Goal: Book appointment/travel/reservation

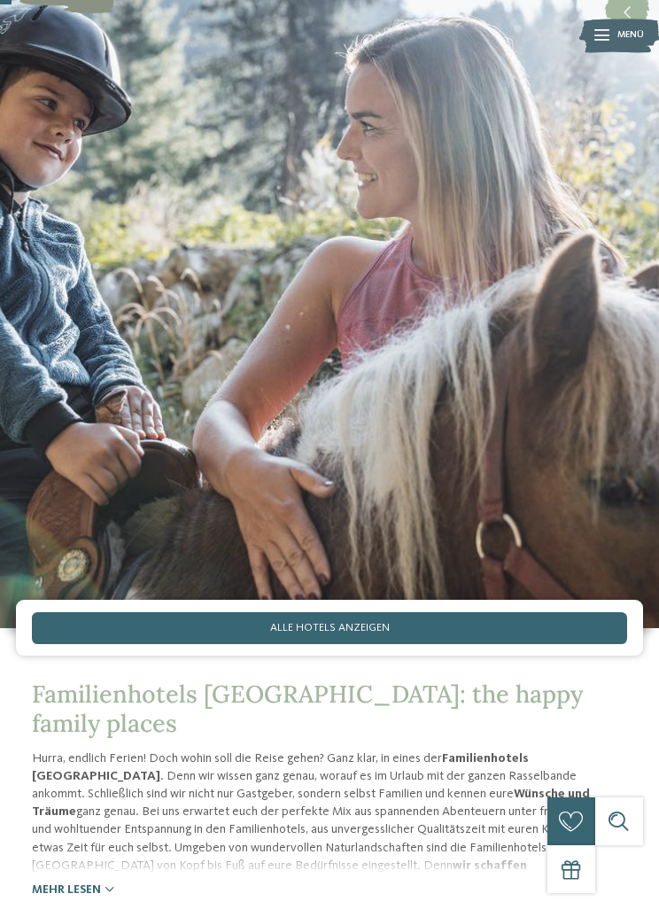
scroll to position [133, 0]
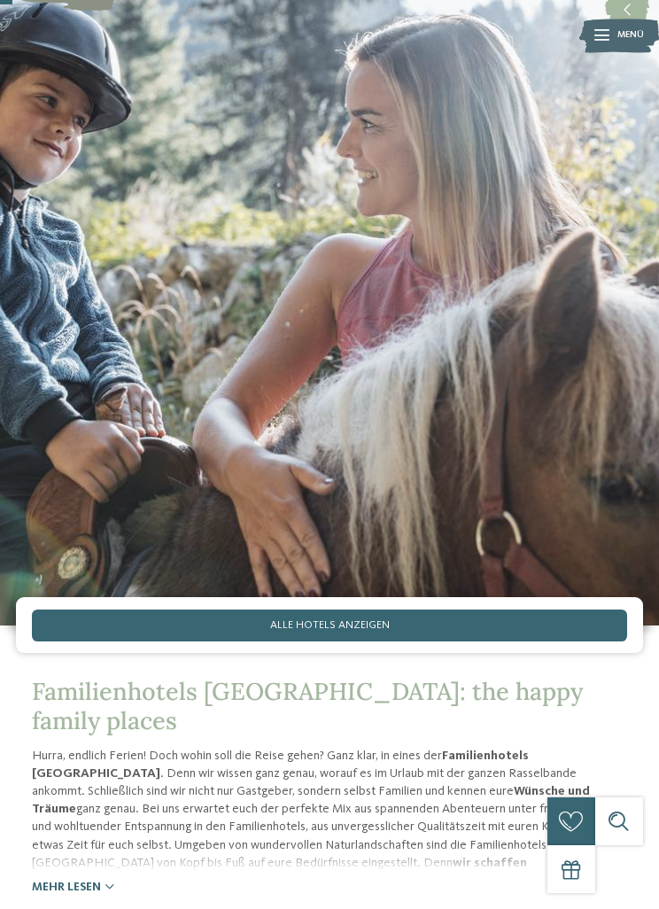
click at [526, 641] on link "Alle Hotels anzeigen" at bounding box center [329, 625] width 595 height 32
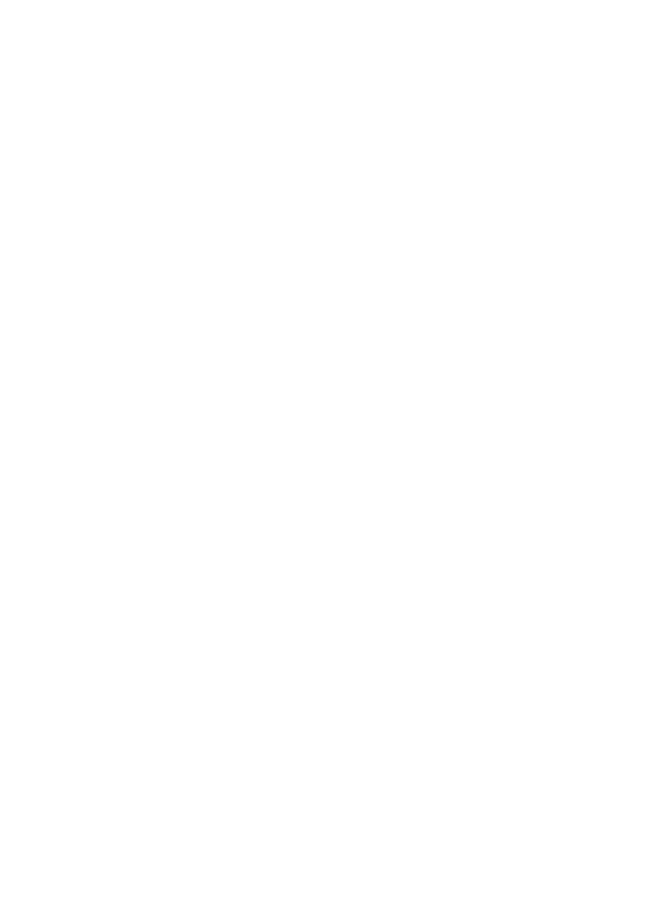
click at [585, 347] on div "Anreise" at bounding box center [330, 355] width 516 height 17
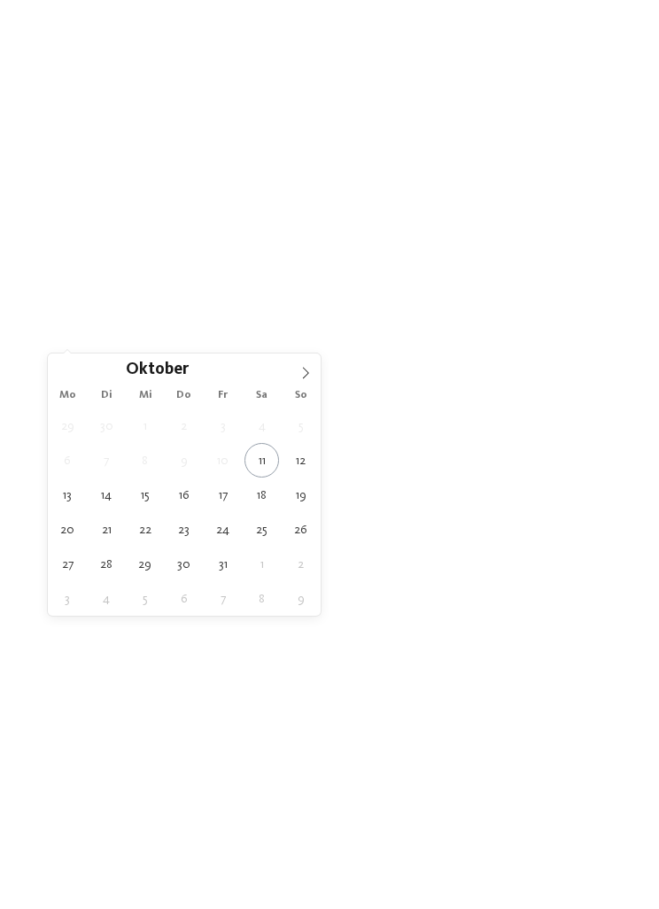
type div "19.10.2025"
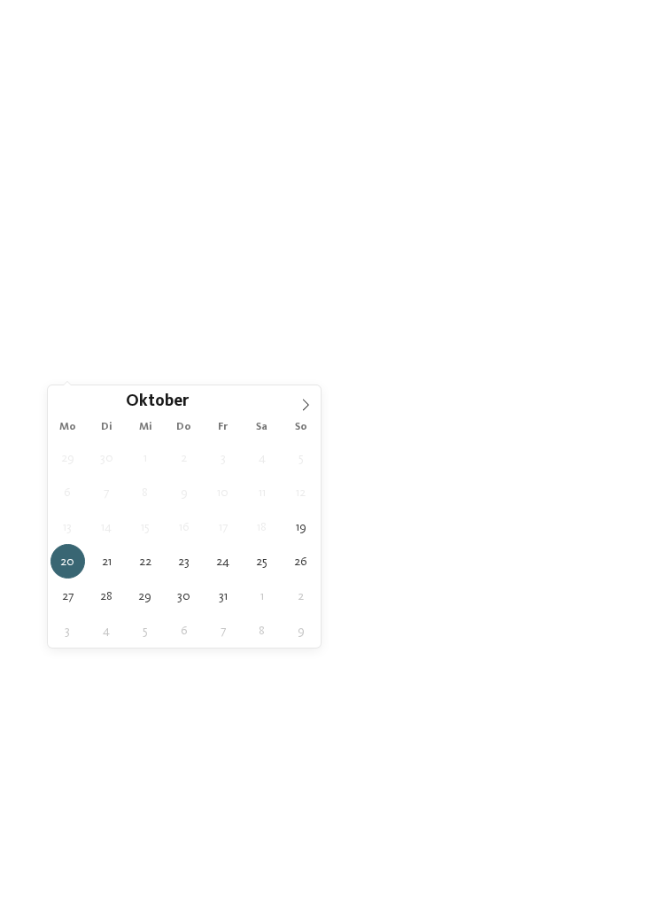
click at [545, 381] on span "20.10.2025" at bounding box center [330, 389] width 508 height 16
type div "25.10.2025"
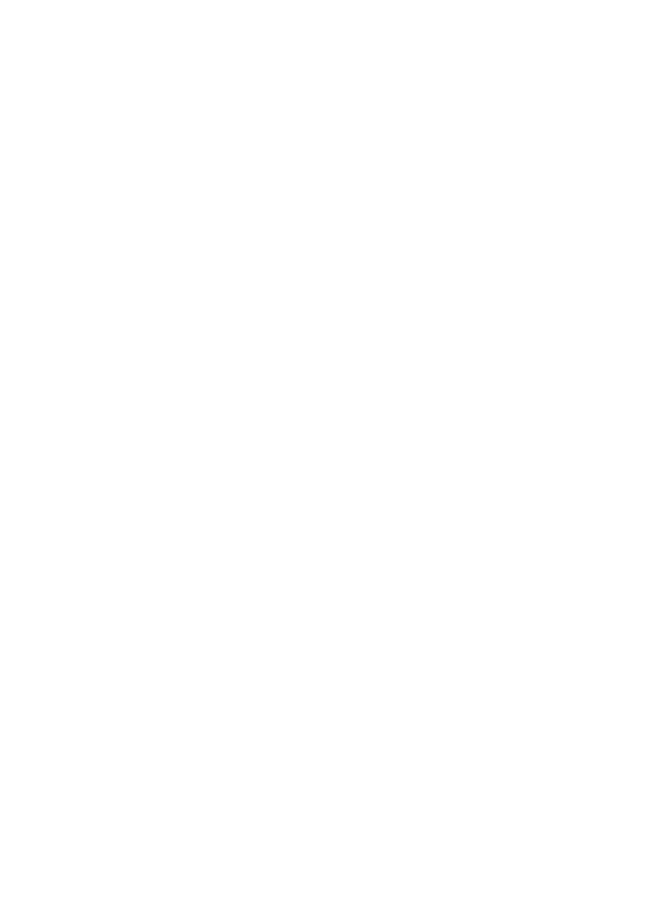
click at [545, 349] on span "19.10.2025" at bounding box center [330, 357] width 508 height 16
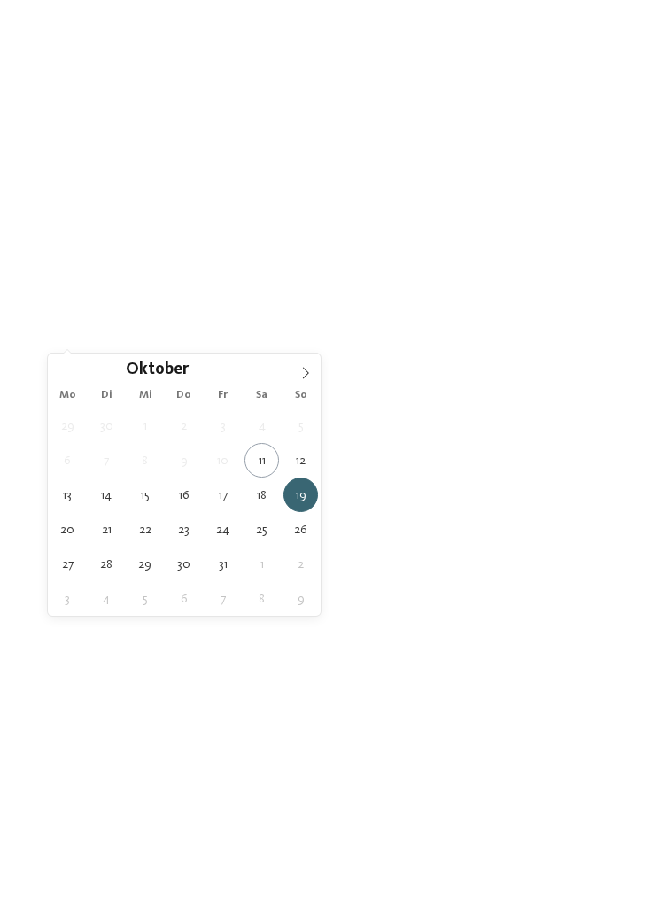
type div "18.10.2025"
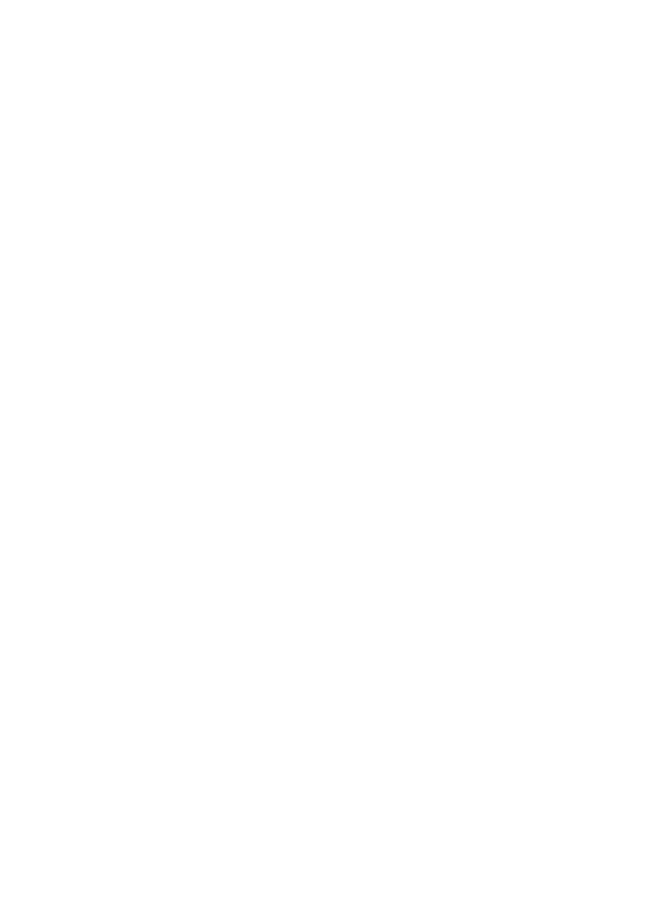
click at [620, 280] on icon at bounding box center [626, 294] width 35 height 28
click at [588, 415] on div at bounding box center [595, 420] width 16 height 10
click at [454, 294] on icon at bounding box center [457, 308] width 35 height 28
click at [603, 438] on div "Meine Wünsche" at bounding box center [329, 452] width 563 height 31
click at [583, 63] on icon at bounding box center [585, 58] width 35 height 28
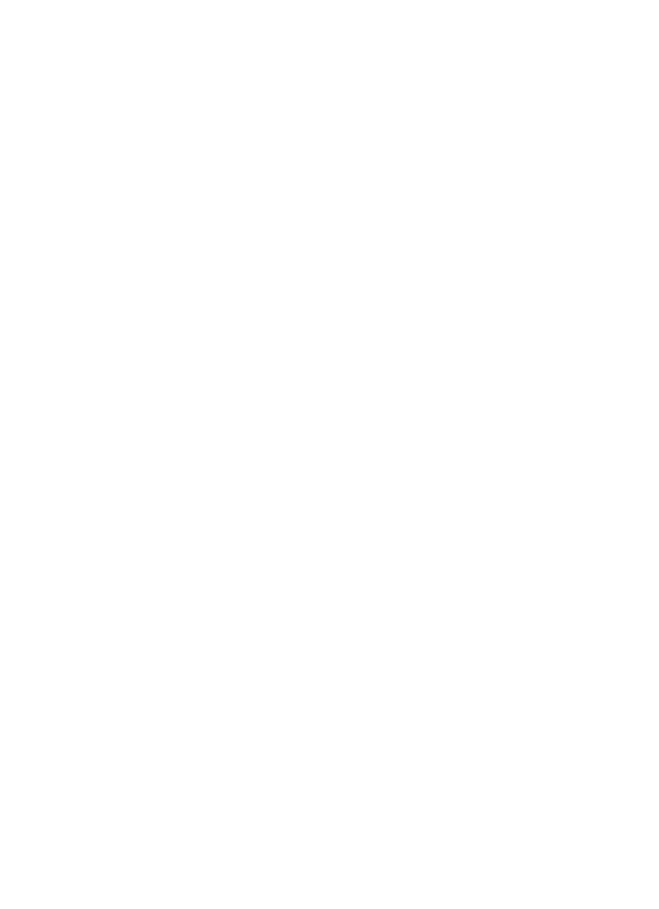
click at [441, 547] on div "filtern" at bounding box center [329, 563] width 563 height 32
click at [555, 381] on div at bounding box center [329, 303] width 595 height 335
click at [510, 489] on div at bounding box center [329, 469] width 595 height 335
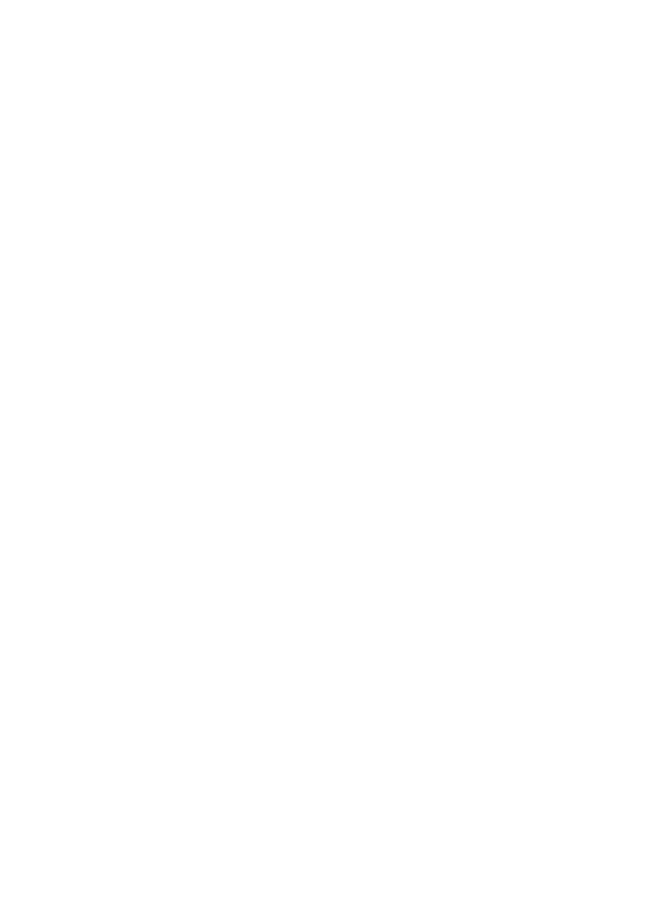
scroll to position [4889, 0]
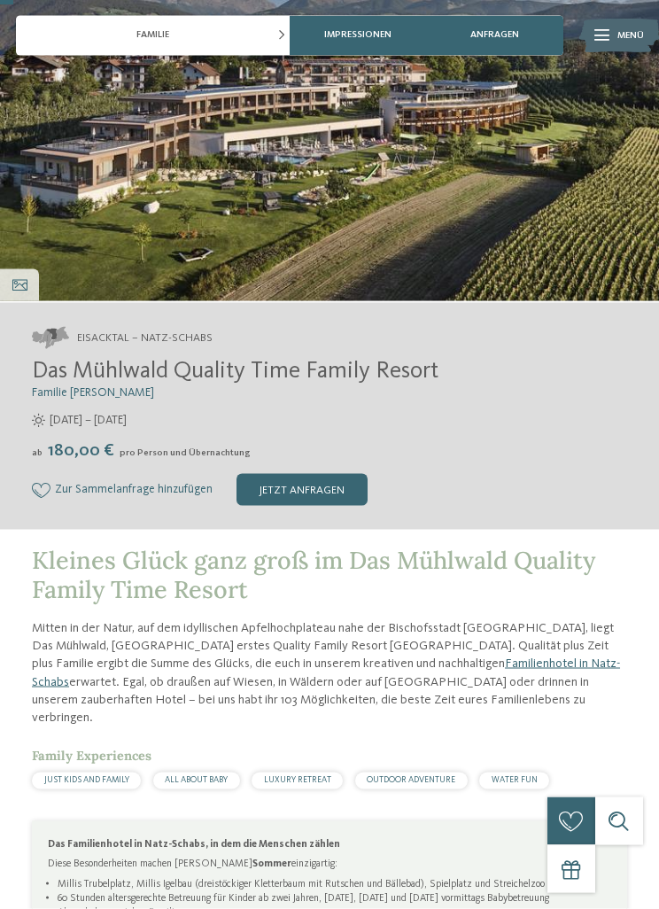
scroll to position [190, 0]
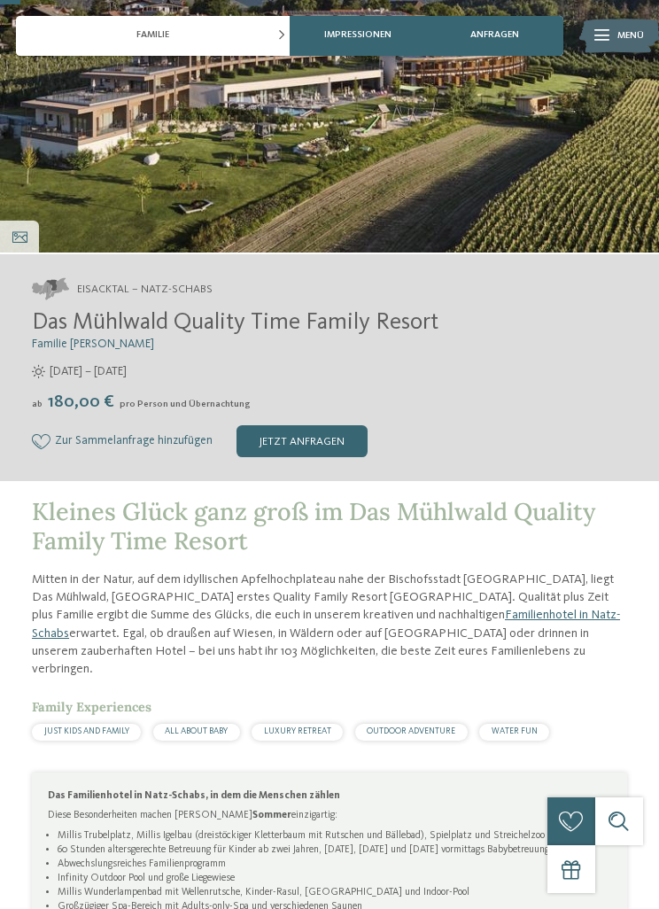
click at [7, 229] on div "Impressionen" at bounding box center [19, 237] width 39 height 32
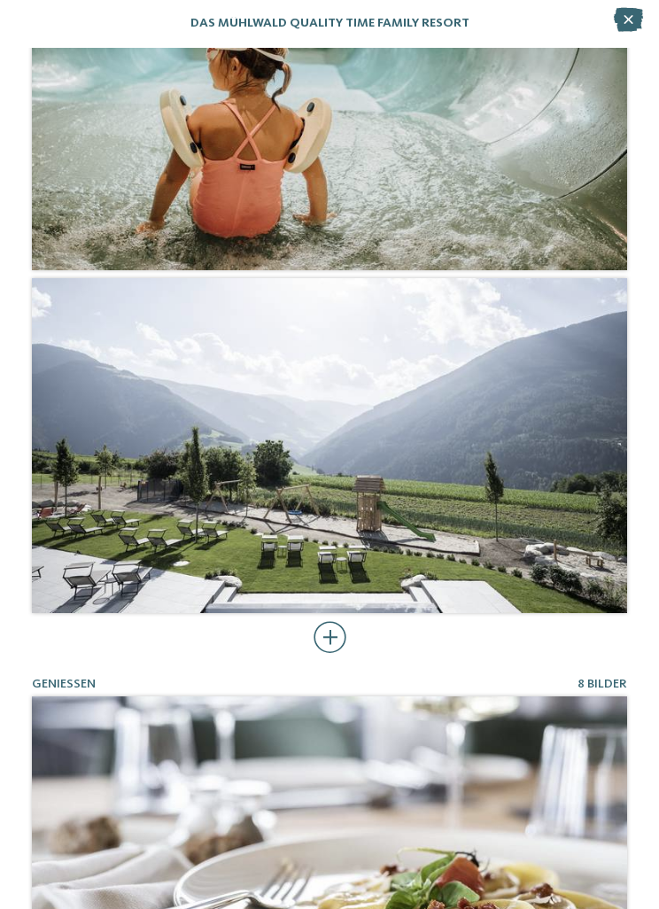
scroll to position [2690, 0]
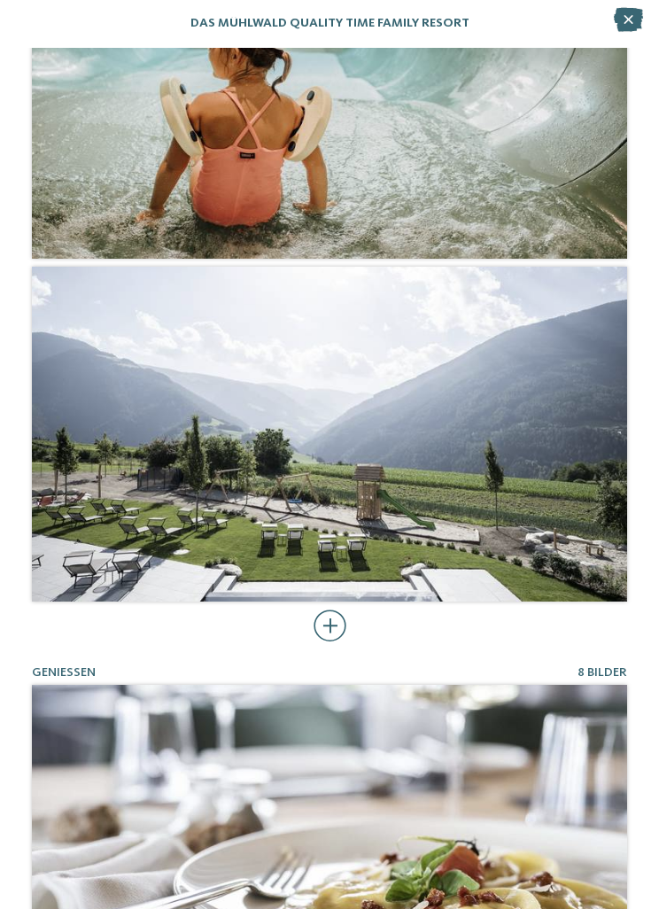
click at [332, 624] on div at bounding box center [330, 625] width 33 height 32
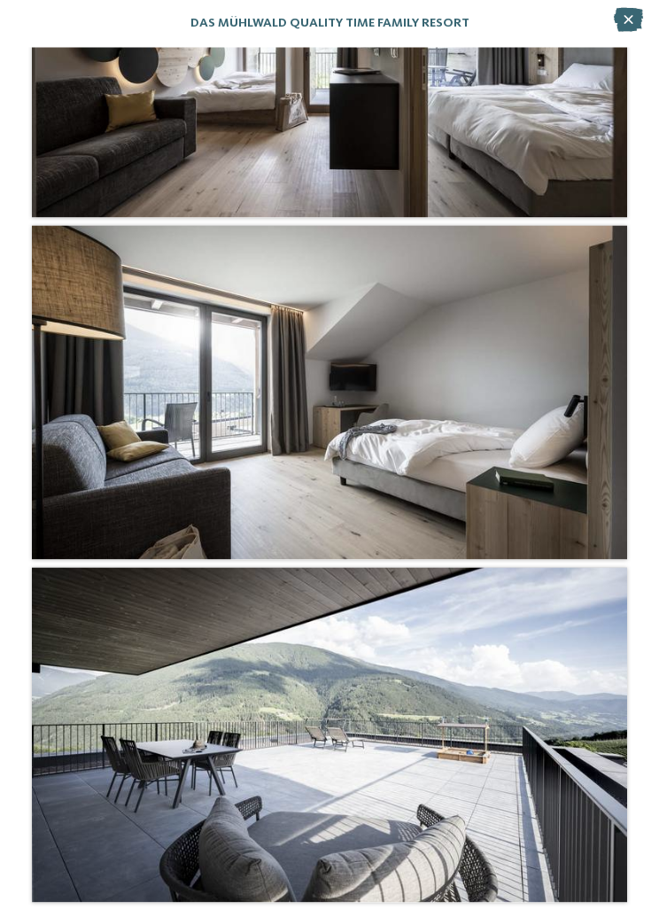
scroll to position [903, 0]
click at [620, 23] on icon at bounding box center [628, 20] width 29 height 24
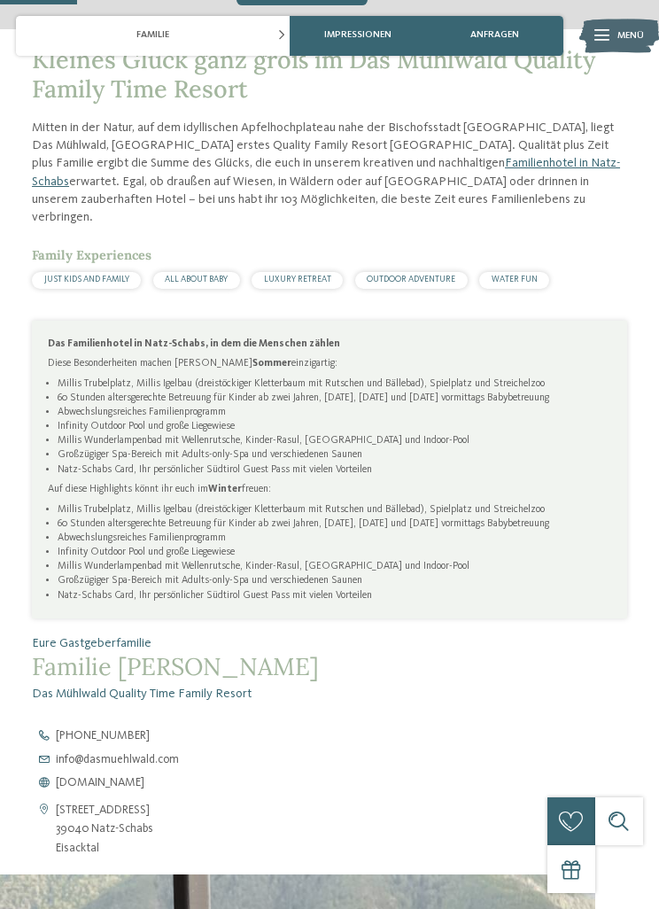
scroll to position [865, 0]
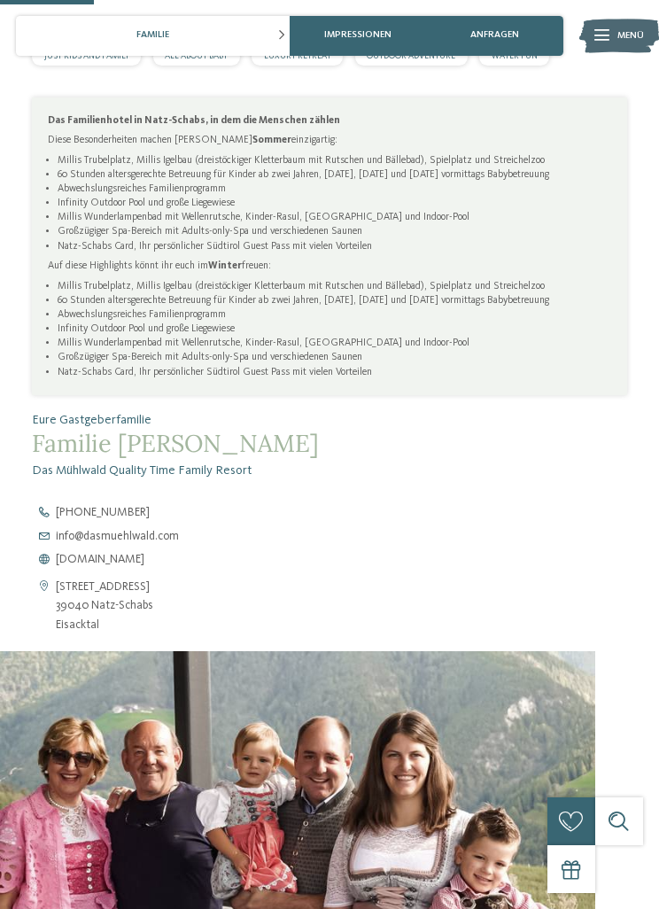
click at [144, 554] on span "[DOMAIN_NAME]" at bounding box center [100, 560] width 89 height 12
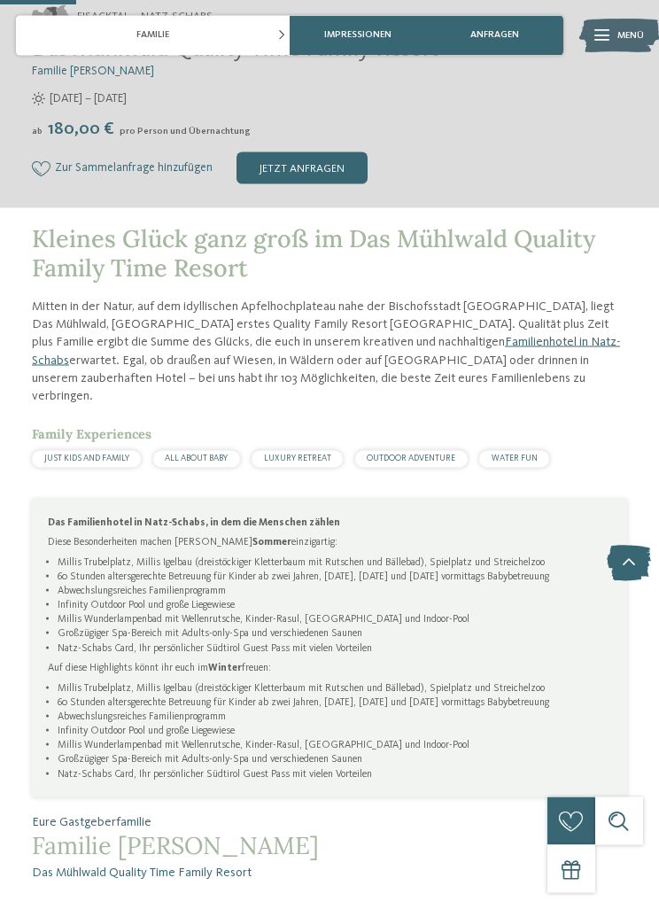
scroll to position [0, 0]
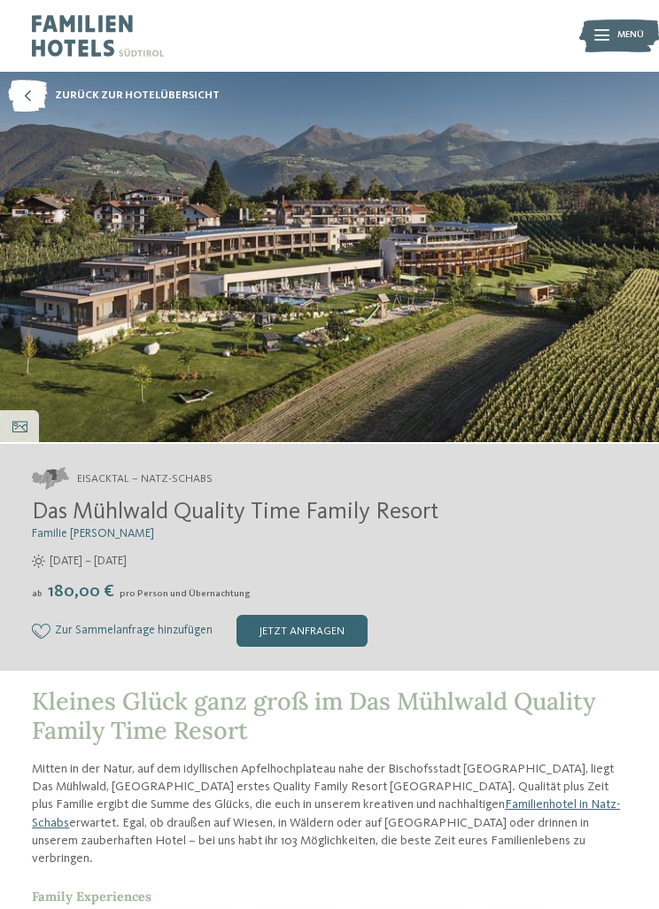
click at [34, 432] on div "Impressionen" at bounding box center [19, 426] width 39 height 32
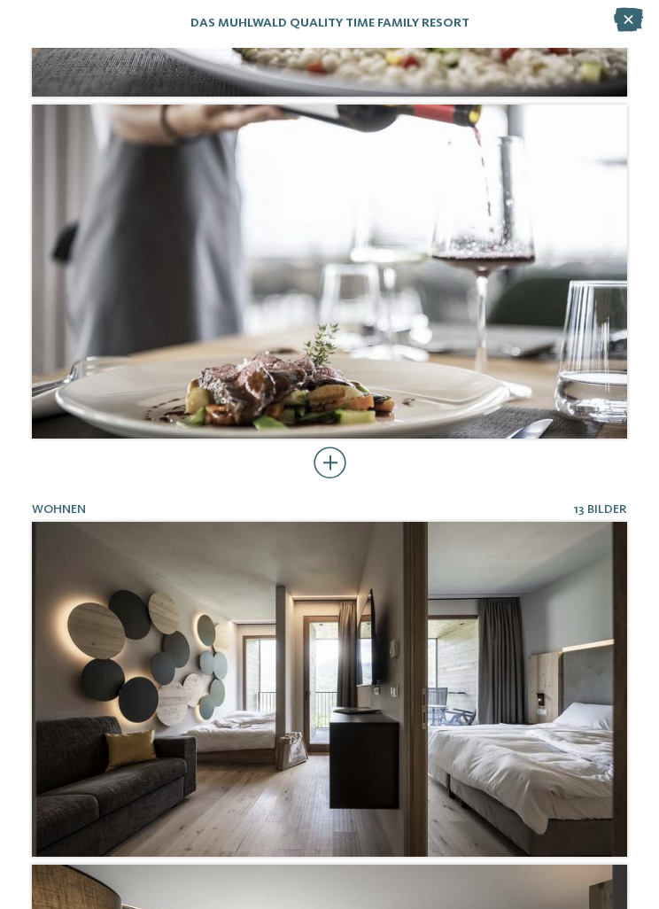
scroll to position [7017, 0]
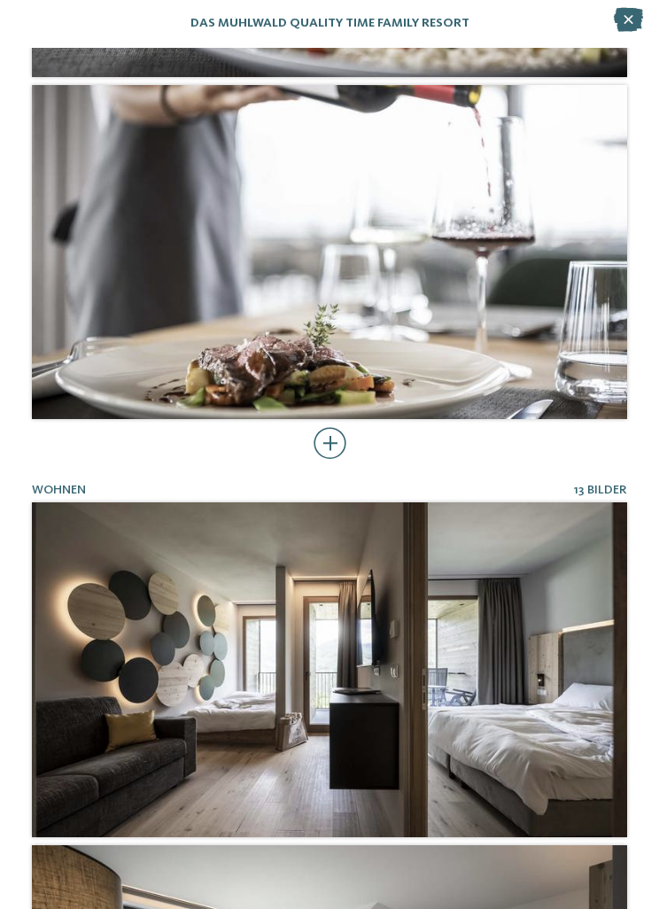
click at [330, 431] on div at bounding box center [330, 443] width 33 height 32
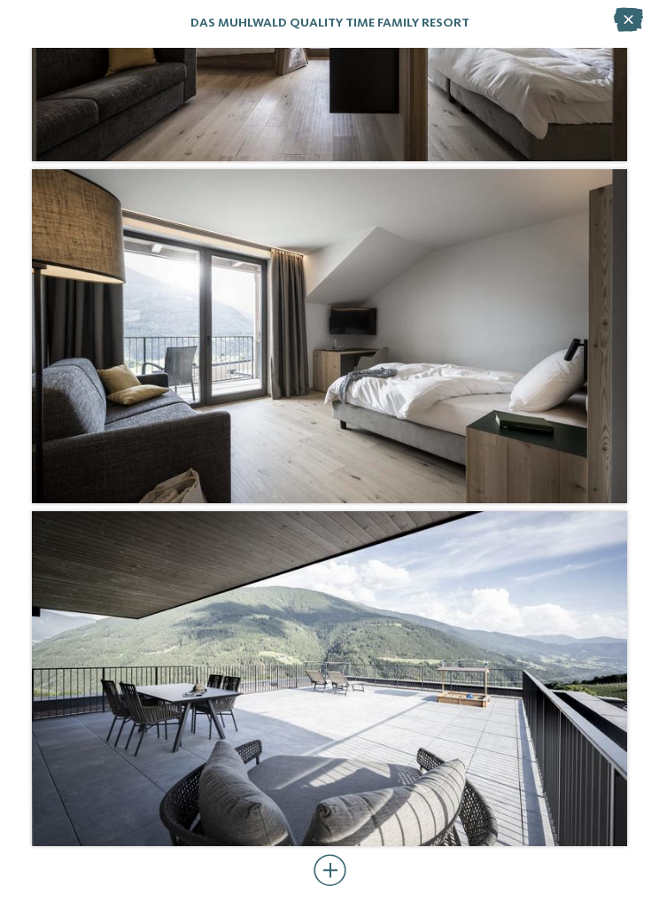
scroll to position [9365, 0]
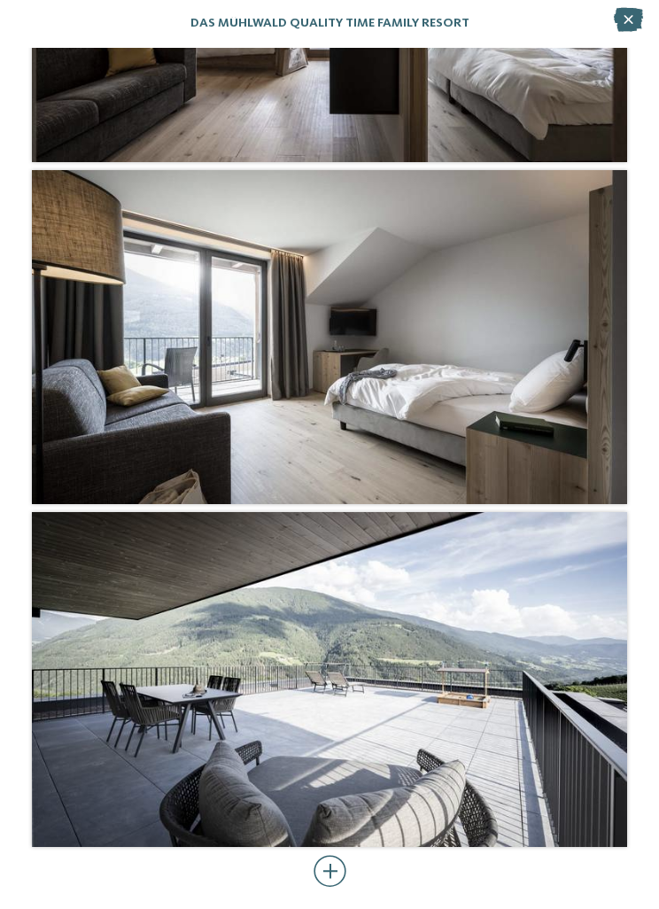
click at [344, 862] on div at bounding box center [330, 871] width 33 height 32
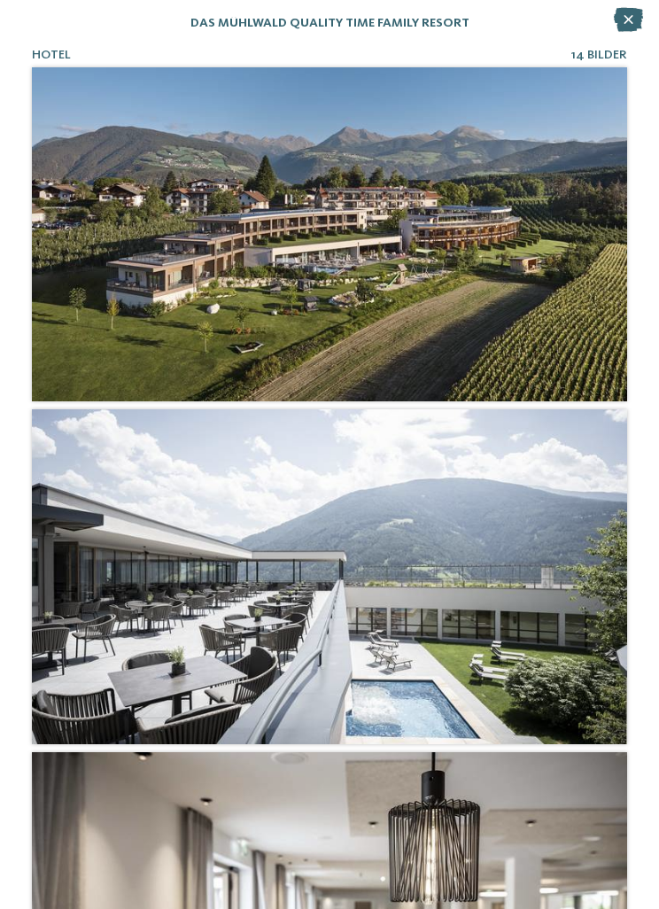
scroll to position [0, 0]
